Goal: Transaction & Acquisition: Purchase product/service

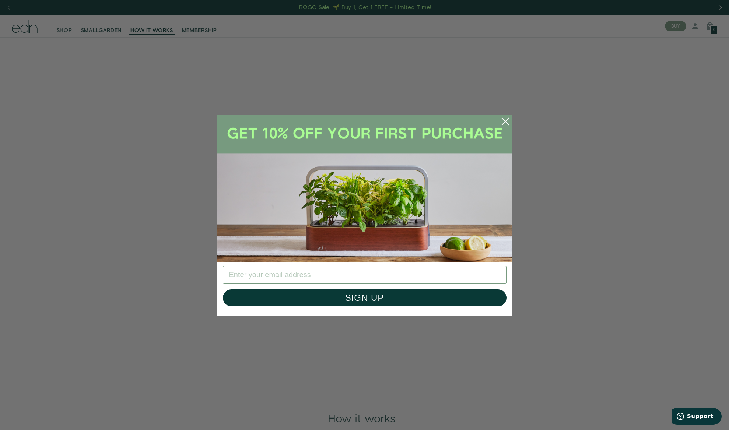
click at [503, 124] on circle "Close dialog" at bounding box center [506, 122] width 16 height 16
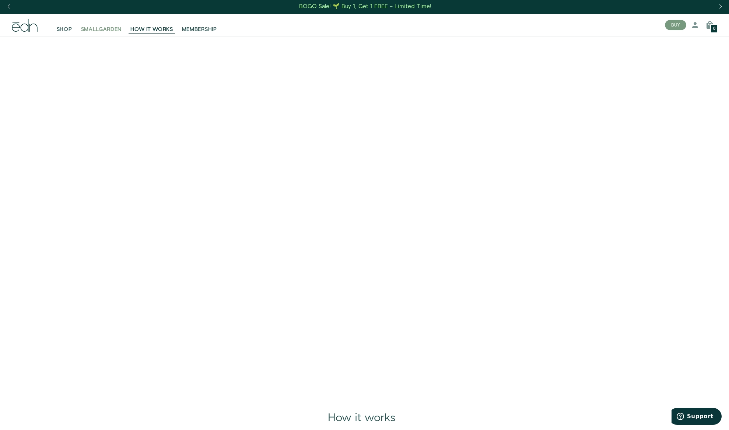
scroll to position [2, 0]
click at [95, 29] on span "SMALLGARDEN" at bounding box center [101, 29] width 41 height 7
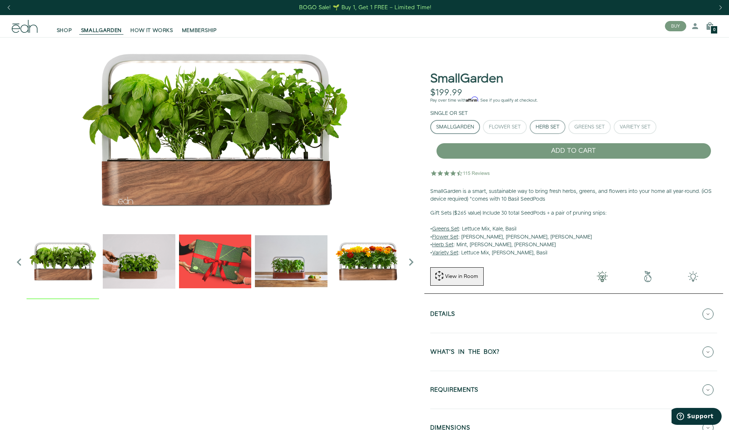
click at [551, 128] on div "Herb Set" at bounding box center [548, 127] width 24 height 5
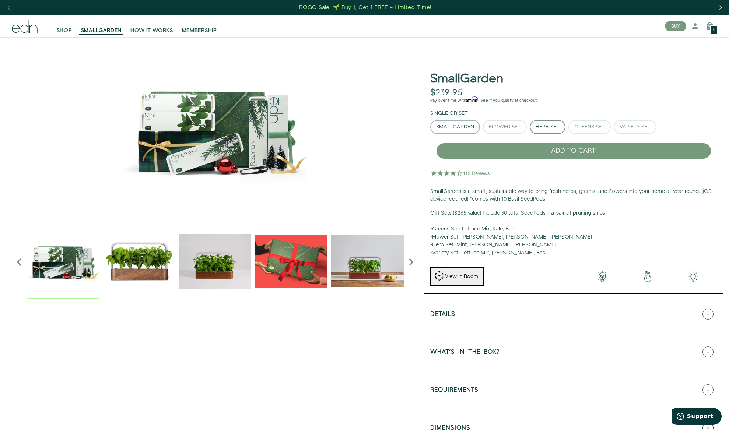
click at [444, 128] on div "SmallGarden" at bounding box center [455, 127] width 38 height 5
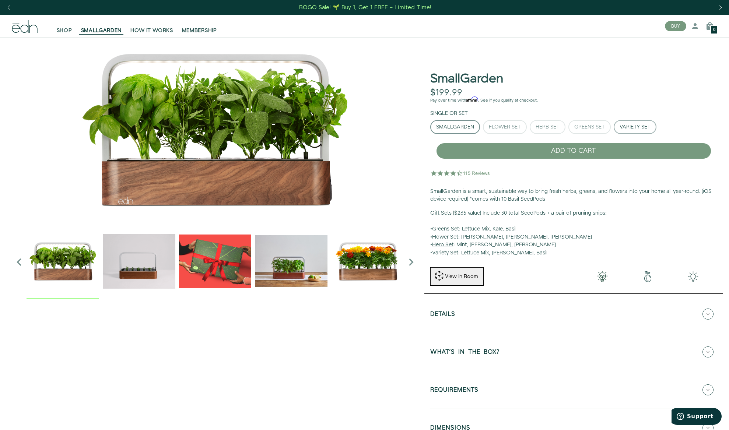
click at [625, 131] on button "Variety Set" at bounding box center [635, 127] width 43 height 14
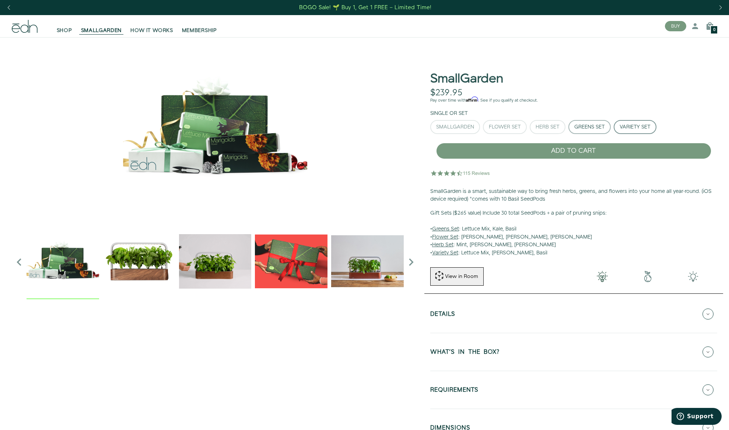
click at [601, 129] on div "Greens Set" at bounding box center [590, 127] width 31 height 5
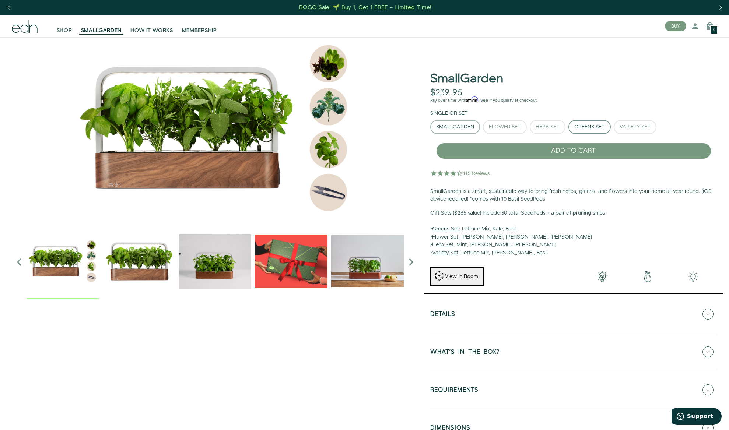
click at [472, 129] on div "SmallGarden" at bounding box center [455, 127] width 38 height 5
